Goal: Communication & Community: Answer question/provide support

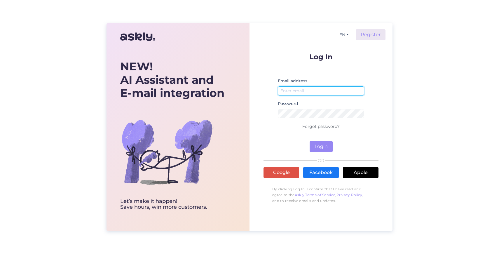
click at [295, 88] on input "email" at bounding box center [321, 90] width 86 height 9
click at [0, 254] on com-1password-button at bounding box center [0, 254] width 0 height 0
click at [322, 89] on input "email" at bounding box center [321, 90] width 86 height 9
type input "hans@areaal.ee"
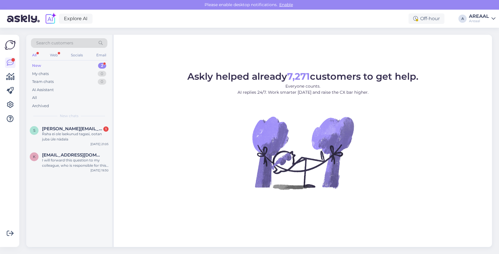
click at [148, 117] on figure "Askly helped already 7,271 customers to get help. Everyone counts. AI replies 2…" at bounding box center [303, 138] width 368 height 133
click at [166, 130] on figure "Askly helped already 7,271 customers to get help. Everyone counts. AI replies 2…" at bounding box center [303, 138] width 368 height 133
click at [99, 158] on div "I will forward this question to my colleague, who is responsible for this. The …" at bounding box center [75, 163] width 67 height 11
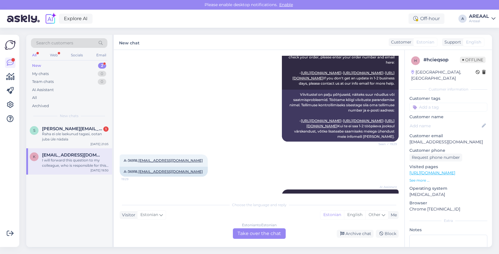
scroll to position [377, 0]
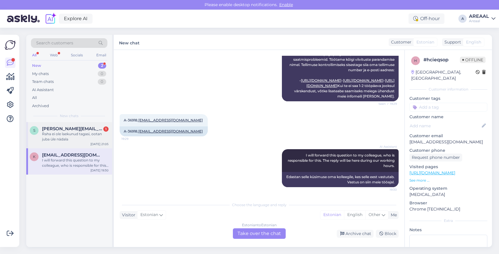
click at [90, 137] on div "Raha ei ole laekunud tagasi, ootan juba üle nädala" at bounding box center [75, 136] width 67 height 11
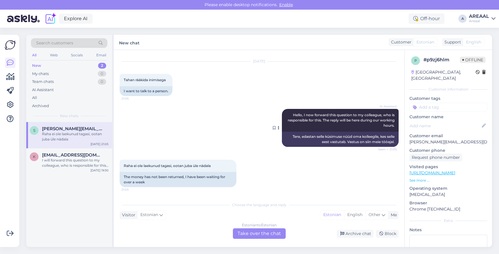
scroll to position [1093, 0]
click at [355, 230] on div "Archive chat" at bounding box center [355, 234] width 37 height 8
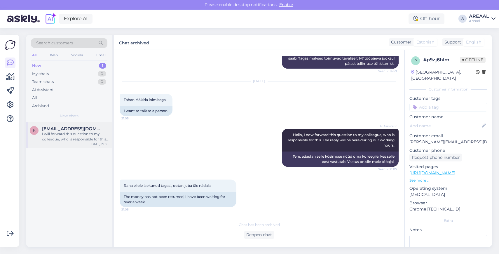
click at [66, 133] on div "I will forward this question to my colleague, who is responsible for this. The …" at bounding box center [75, 136] width 67 height 11
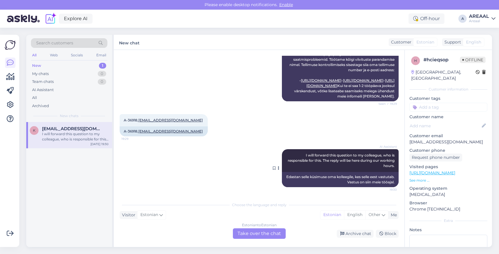
scroll to position [0, 0]
click at [360, 235] on div "Archive chat" at bounding box center [355, 234] width 37 height 8
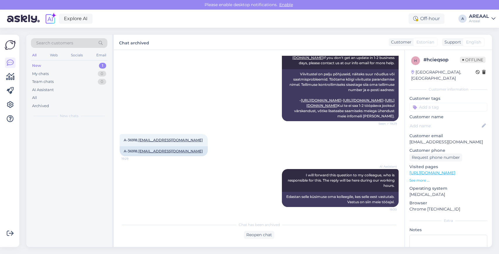
scroll to position [358, 0]
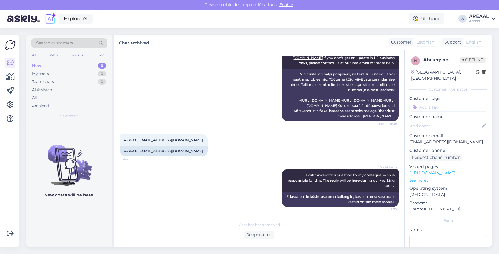
click at [214, 116] on div "AI Assistant Delays happen for many reasons, like high demand or shipping probl…" at bounding box center [259, 71] width 279 height 114
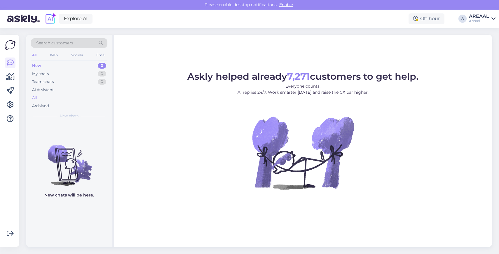
click at [37, 99] on div "All" at bounding box center [69, 98] width 76 height 8
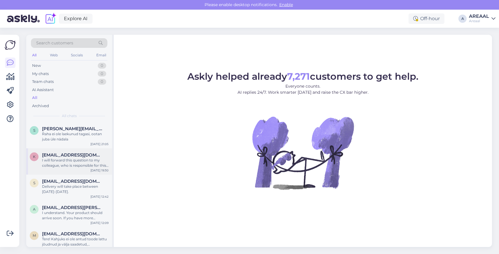
click at [62, 165] on div "I will forward this question to my colleague, who is responsible for this. The …" at bounding box center [75, 163] width 67 height 11
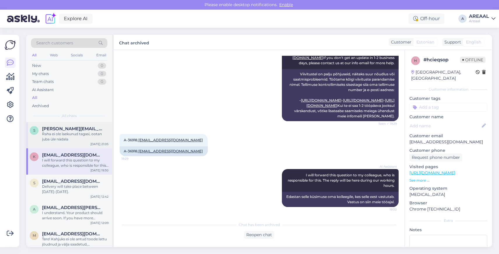
click at [78, 140] on div "Raha ei ole laekunud tagasi, ootan juba üle nädala" at bounding box center [75, 136] width 67 height 11
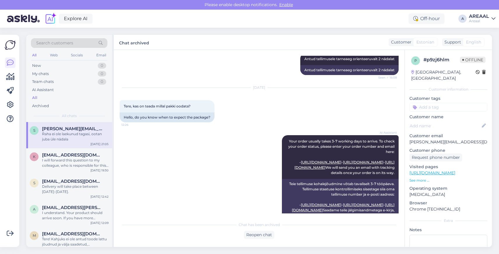
scroll to position [1074, 0]
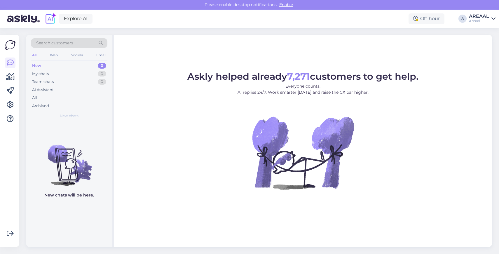
click at [24, 97] on div "Search customers All Web Socials Email New 0 My chats 0 Team chats 0 AI Assista…" at bounding box center [261, 141] width 476 height 226
click at [45, 97] on div "All" at bounding box center [69, 98] width 76 height 8
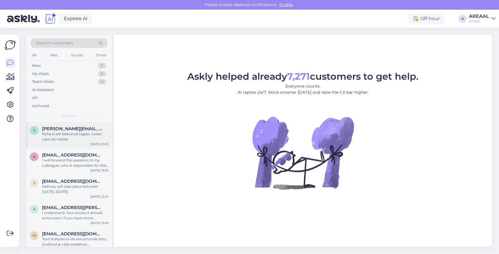
click at [64, 141] on div "Raha ei ole laekunud tagasi, ootan juba üle nädala" at bounding box center [75, 136] width 67 height 11
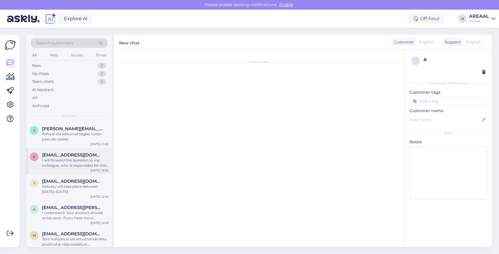
click at [64, 148] on div "K Kirkekobi@gmail.com I will forward this question to my colleague, who is resp…" at bounding box center [69, 161] width 86 height 26
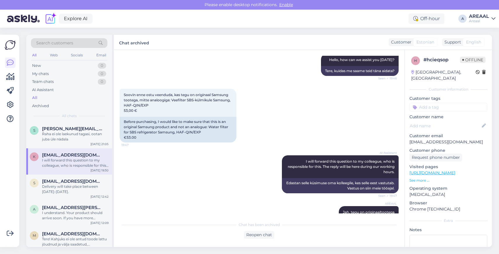
scroll to position [69, 0]
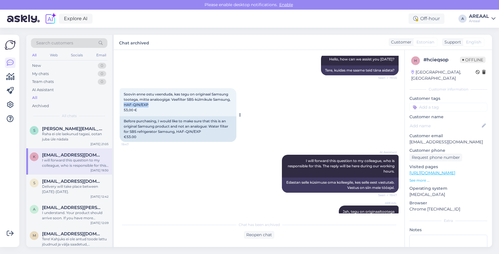
drag, startPoint x: 124, startPoint y: 104, endPoint x: 151, endPoint y: 105, distance: 27.4
click at [151, 105] on div "Soovin enne ostu veenduda, kas tegu on originaal Samsung tootega, mitte analoog…" at bounding box center [178, 102] width 117 height 28
copy span "HAF-QIN/EXP"
click at [260, 233] on div "Reopen chat" at bounding box center [259, 235] width 30 height 8
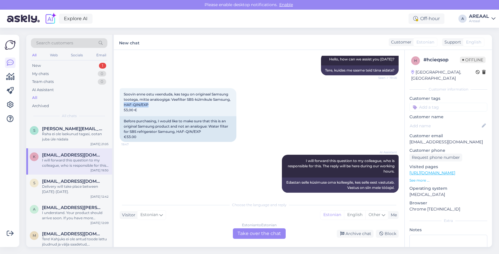
scroll to position [377, 0]
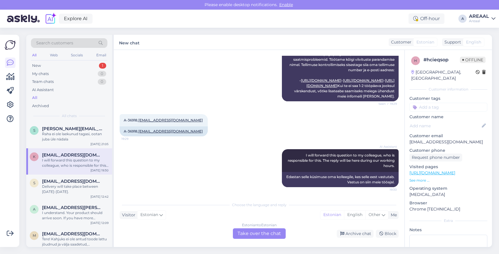
click at [268, 231] on div "Estonian to Estonian Take over the chat" at bounding box center [259, 233] width 53 height 11
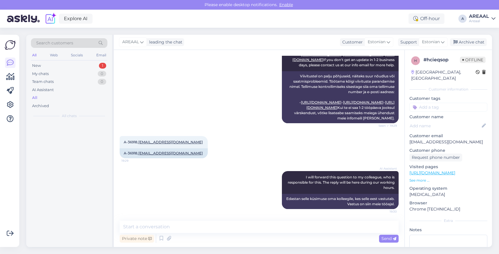
scroll to position [356, 0]
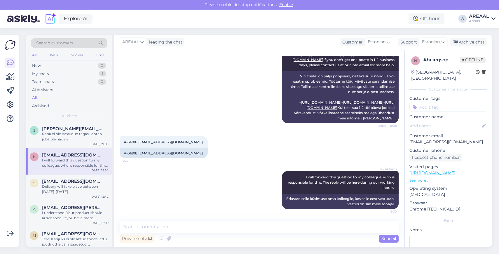
click at [268, 234] on div "Private note Send" at bounding box center [259, 238] width 279 height 11
click at [268, 228] on textarea at bounding box center [259, 227] width 279 height 12
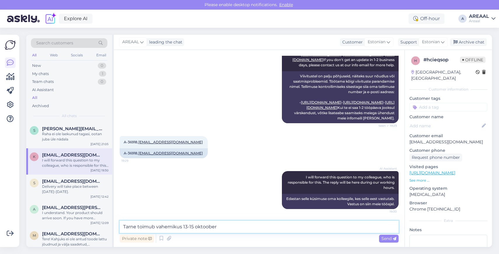
type textarea "Tarne toimub vahemikus 13-15 oktoober."
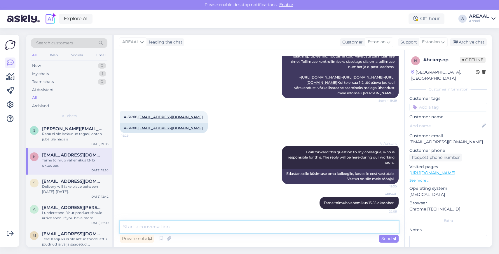
scroll to position [381, 0]
click at [477, 44] on div "Archive chat" at bounding box center [468, 42] width 37 height 8
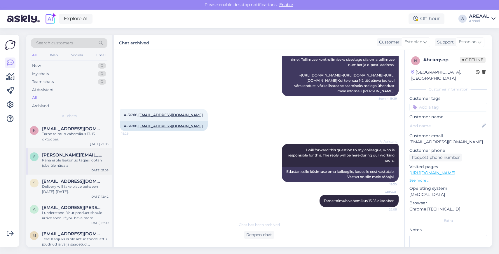
click at [107, 155] on div "stanislav.pupkevits@gmail.com" at bounding box center [75, 154] width 67 height 5
